Goal: Task Accomplishment & Management: Manage account settings

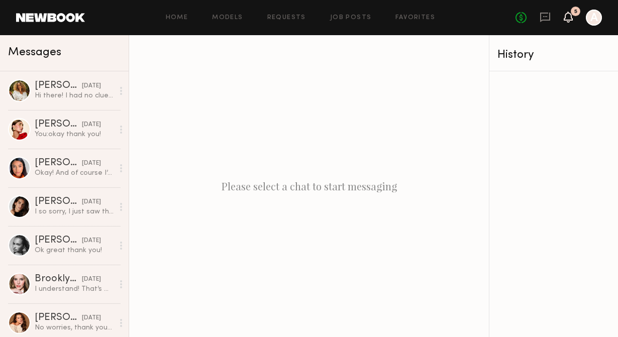
click at [567, 20] on icon at bounding box center [568, 16] width 8 height 7
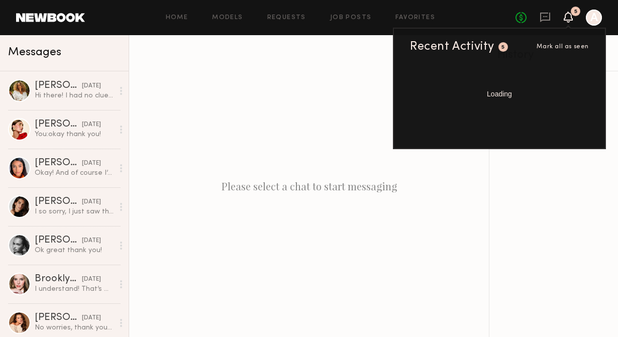
click at [572, 20] on div "No fees up to $5,000 5 Recent Activity 5 Mark all as seen Loading A" at bounding box center [558, 18] width 86 height 16
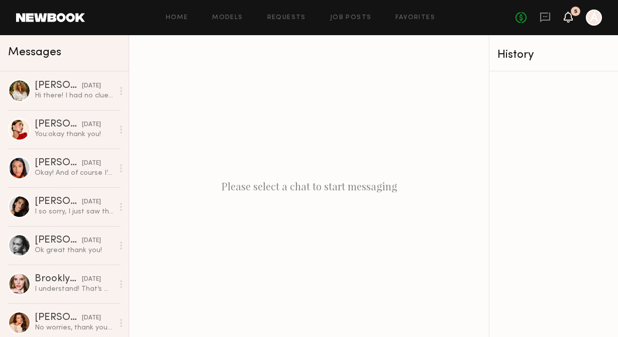
click at [565, 19] on icon at bounding box center [568, 16] width 8 height 7
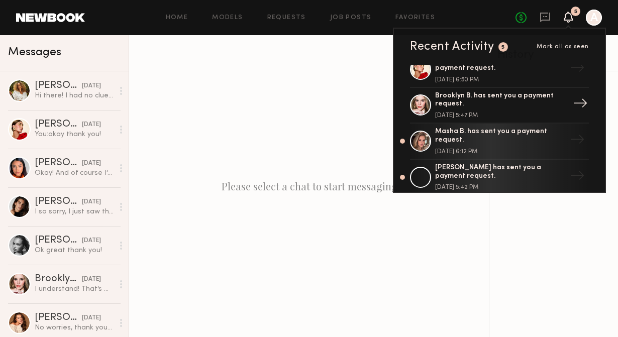
scroll to position [15, 0]
click at [475, 168] on div "[PERSON_NAME] has sent you a payment request." at bounding box center [500, 171] width 131 height 17
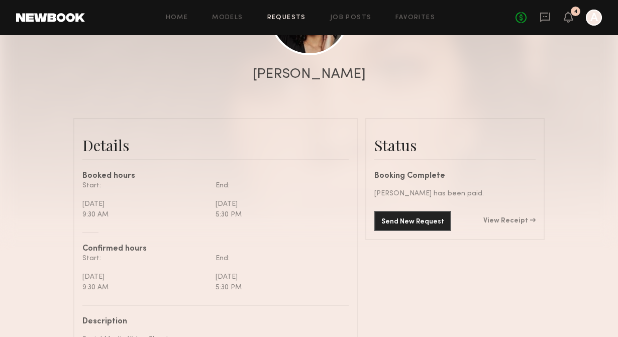
scroll to position [265, 0]
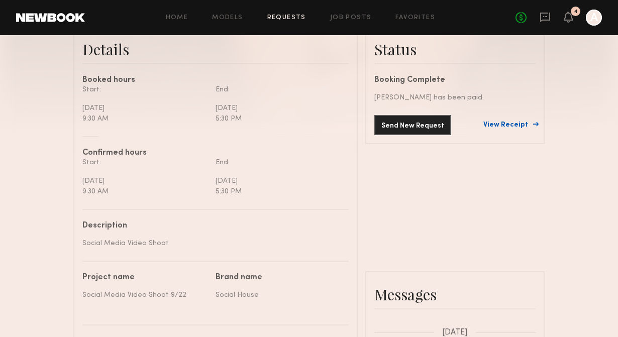
click at [517, 124] on link "View Receipt" at bounding box center [509, 125] width 52 height 7
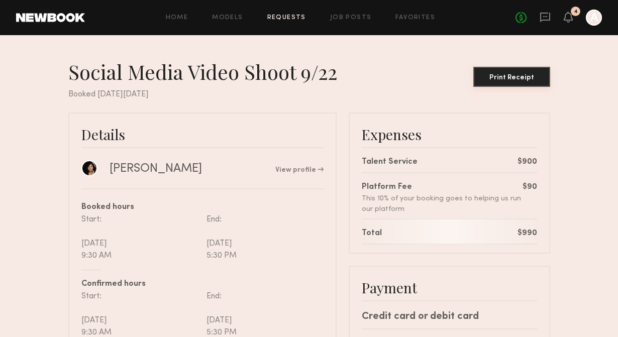
click at [502, 76] on div "Print Receipt" at bounding box center [511, 77] width 69 height 7
click at [568, 13] on icon at bounding box center [568, 16] width 8 height 7
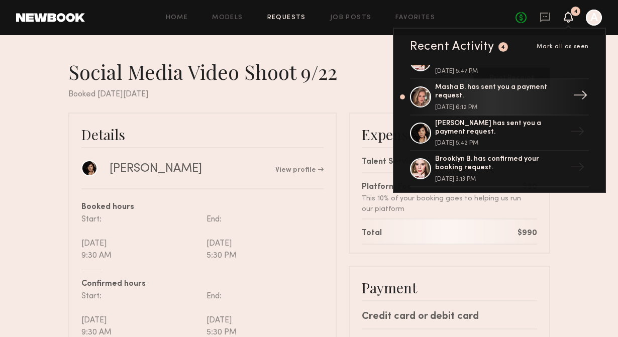
scroll to position [59, 0]
click at [503, 106] on div "[DATE] 6:12 PM" at bounding box center [500, 107] width 131 height 6
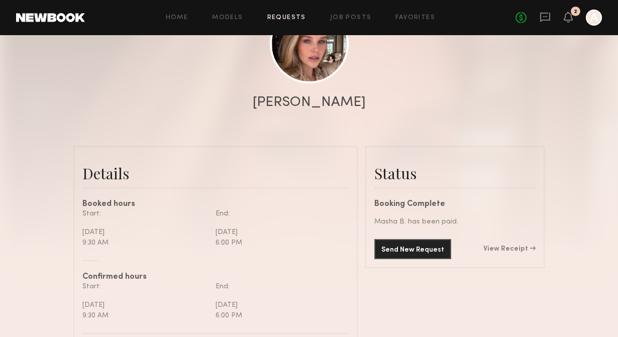
scroll to position [160, 0]
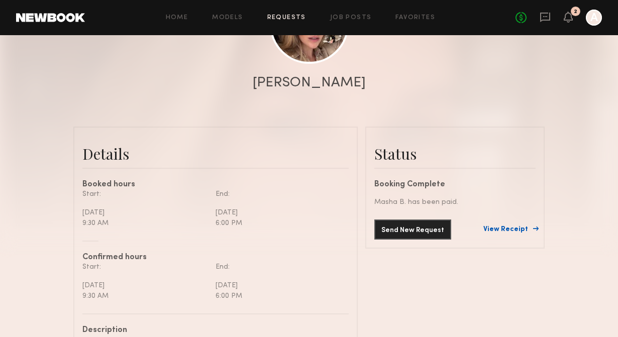
click at [503, 229] on link "View Receipt" at bounding box center [509, 229] width 52 height 7
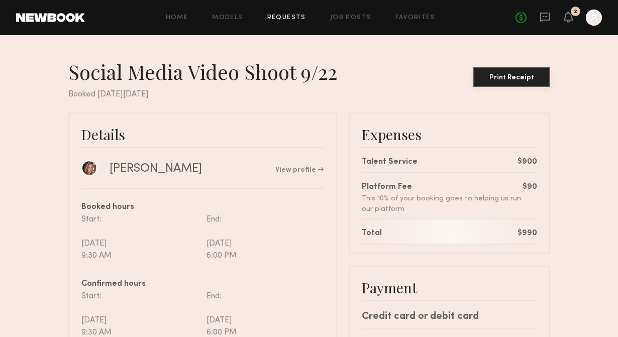
click at [510, 72] on button "Print Receipt" at bounding box center [511, 77] width 77 height 20
click at [570, 16] on icon at bounding box center [568, 16] width 8 height 7
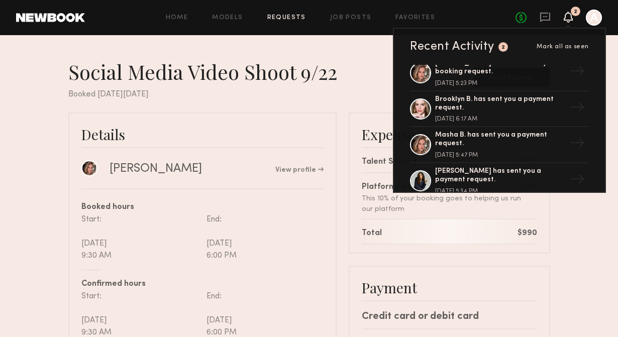
scroll to position [249, 0]
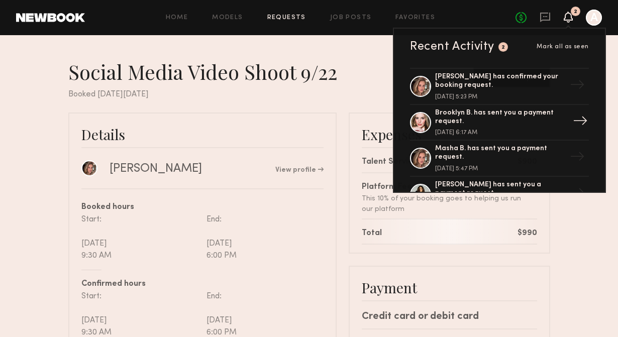
click at [462, 122] on div "Brooklyn B. has sent you a payment request." at bounding box center [500, 117] width 131 height 17
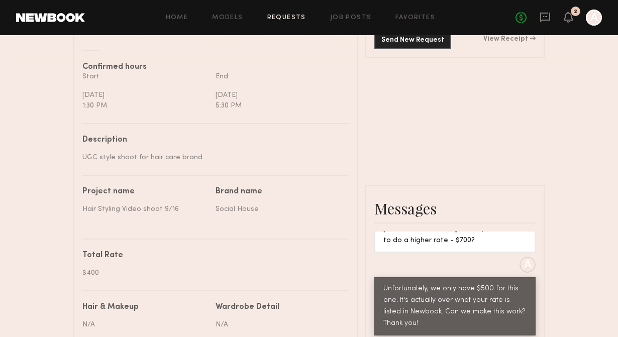
scroll to position [323, 0]
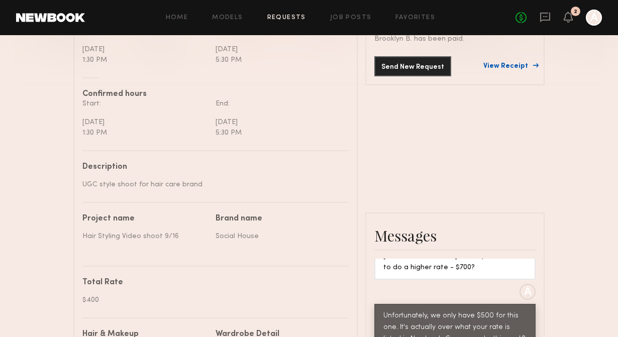
click at [509, 63] on link "View Receipt" at bounding box center [509, 66] width 52 height 7
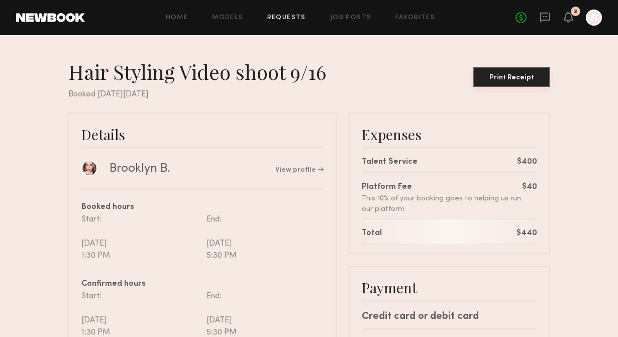
click at [514, 72] on button "Print Receipt" at bounding box center [511, 77] width 77 height 20
click at [572, 14] on div "2" at bounding box center [575, 12] width 10 height 10
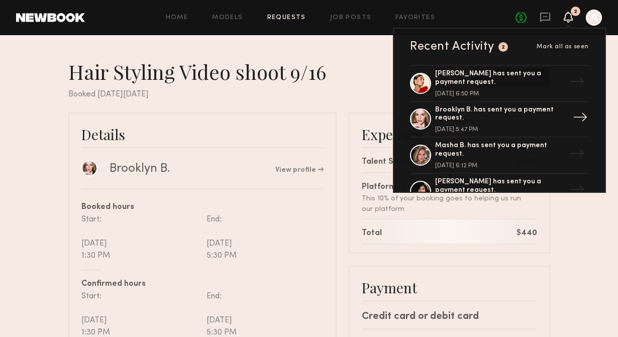
click at [481, 110] on div "Brooklyn B. has sent you a payment request." at bounding box center [500, 114] width 131 height 17
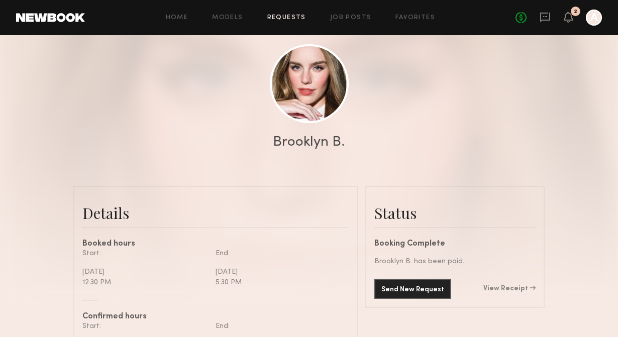
scroll to position [154, 0]
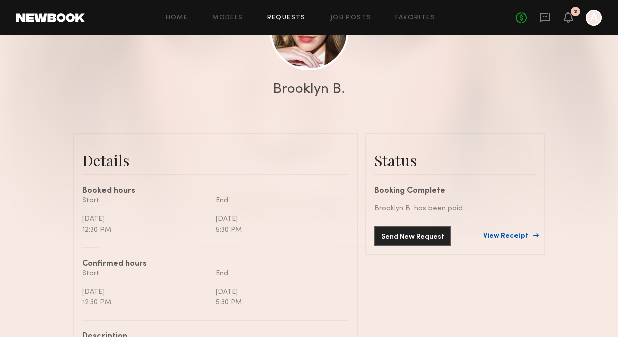
click at [497, 235] on link "View Receipt" at bounding box center [509, 235] width 52 height 7
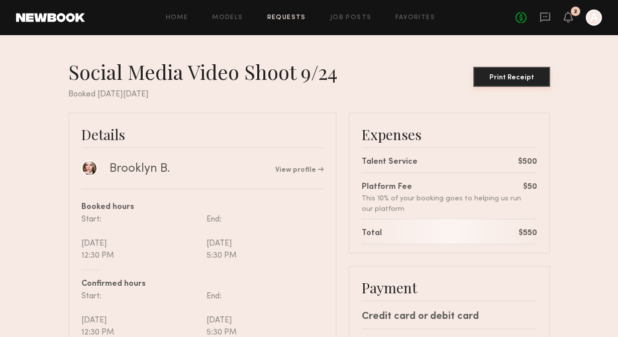
click at [510, 79] on div "Print Receipt" at bounding box center [511, 77] width 69 height 7
